Goal: Task Accomplishment & Management: Use online tool/utility

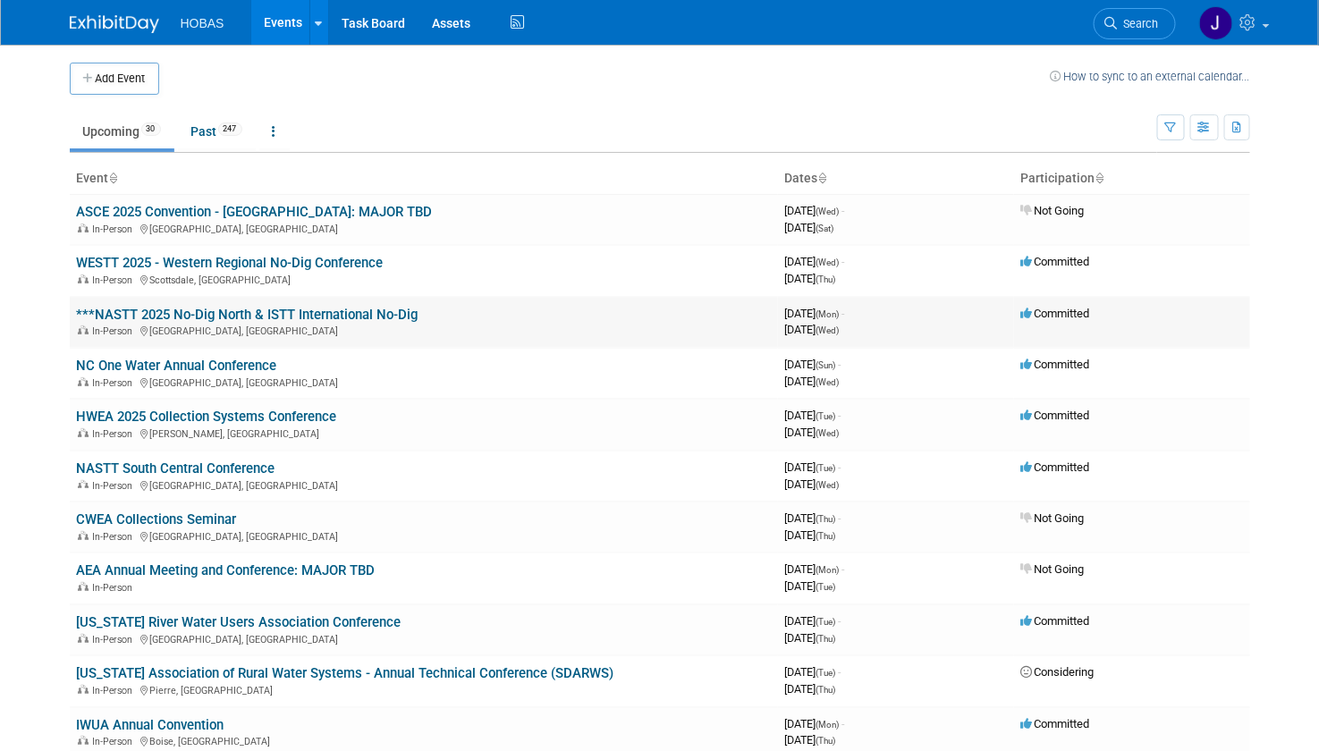
click at [297, 313] on link "***NASTT 2025 No-Dig North & ISTT International No-Dig" at bounding box center [248, 315] width 342 height 16
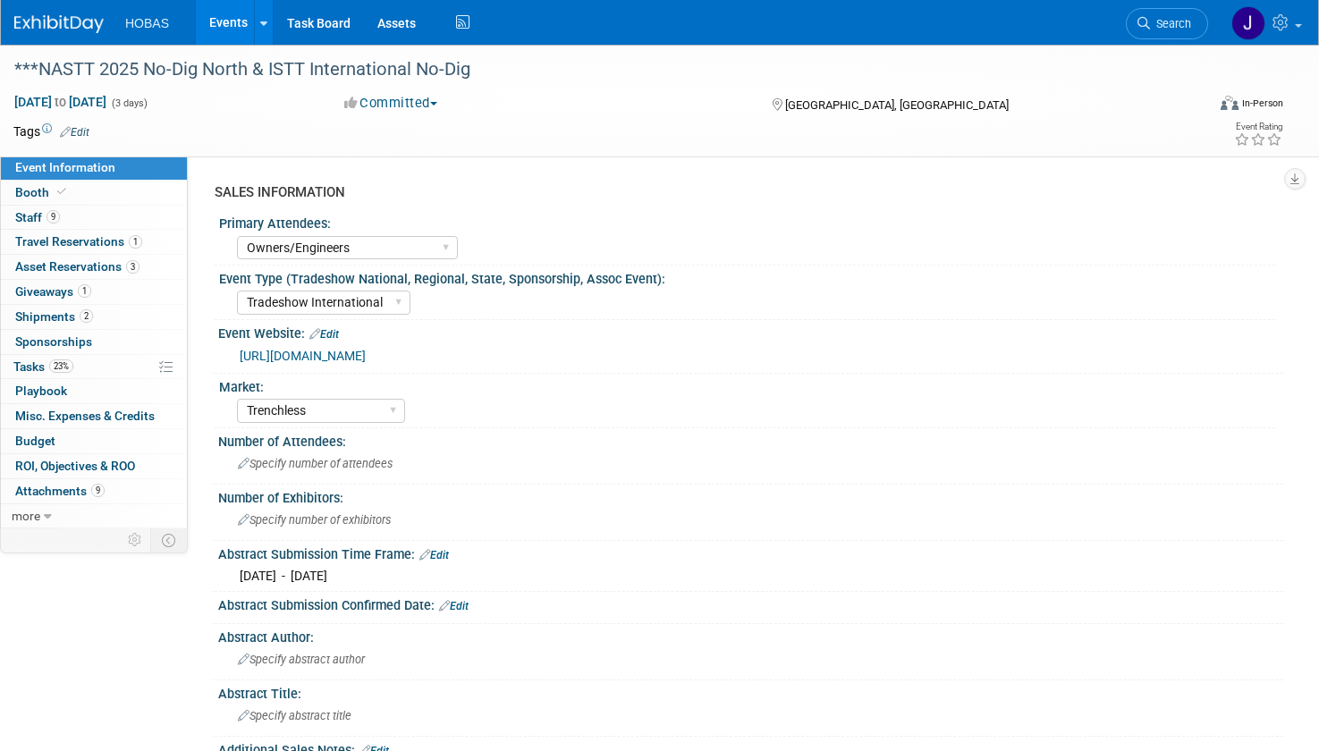
select select "Owners/Engineers"
select select "Tradeshow International"
select select "Trenchless"
select select "Exhibiting"
click at [56, 322] on span "Shipments 2" at bounding box center [54, 316] width 78 height 14
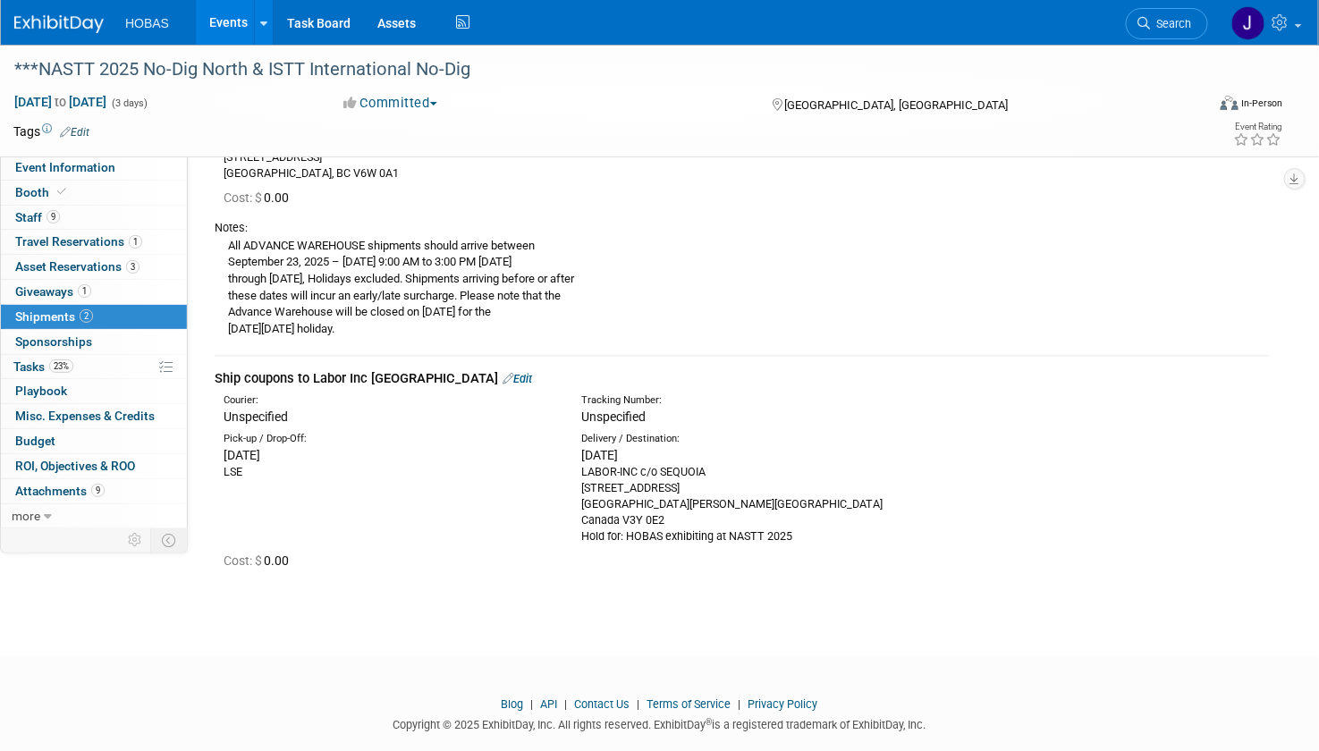
scroll to position [281, 0]
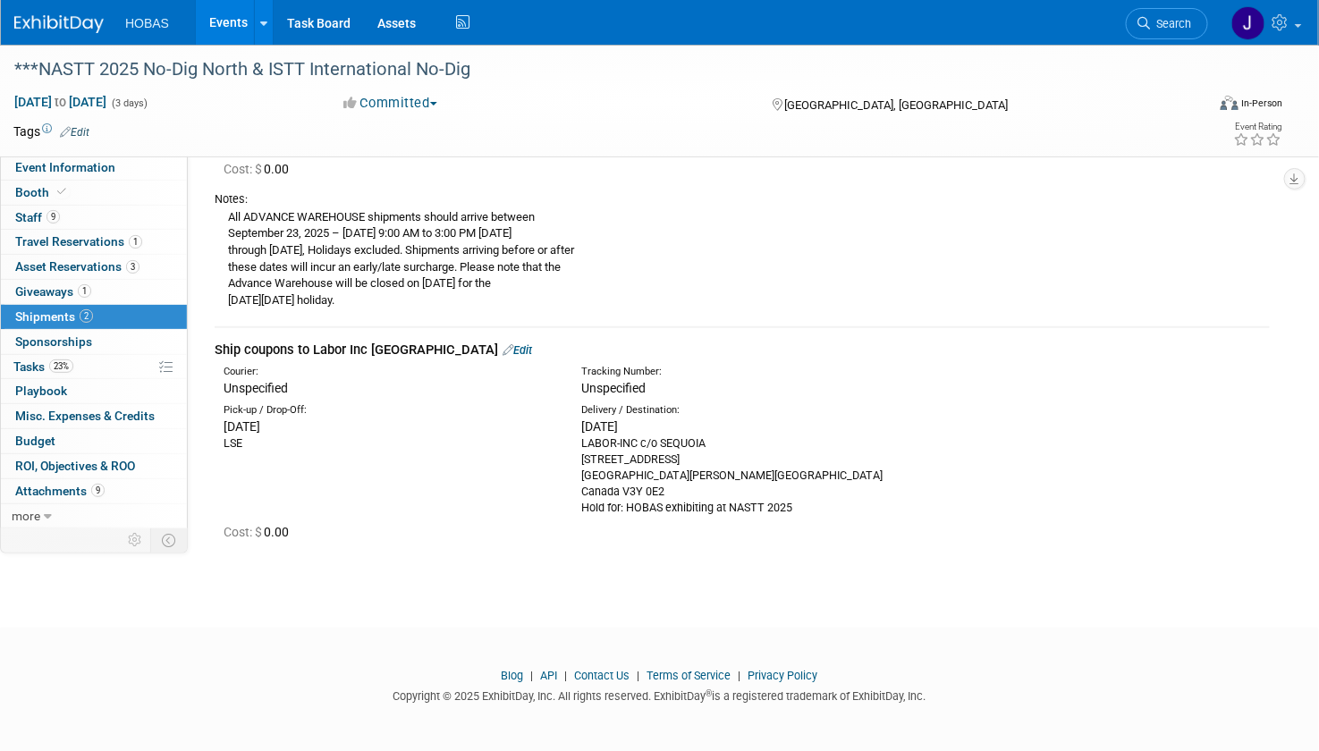
drag, startPoint x: 839, startPoint y: 520, endPoint x: 581, endPoint y: 442, distance: 269.1
click at [581, 442] on td "Ship coupons to Labor Inc Vancouver Edit Courier: Unspecified Tracking Number: …" at bounding box center [742, 442] width 1055 height 231
drag, startPoint x: 581, startPoint y: 442, endPoint x: 563, endPoint y: 492, distance: 53.2
click at [563, 490] on div "Pick-up / Drop-Off: Tue. Oct 7, 2025 LSE 106-19100 Airport Way Pitt Meadows, BC…" at bounding box center [742, 457] width 1082 height 118
drag, startPoint x: 581, startPoint y: 444, endPoint x: 818, endPoint y: 503, distance: 243.4
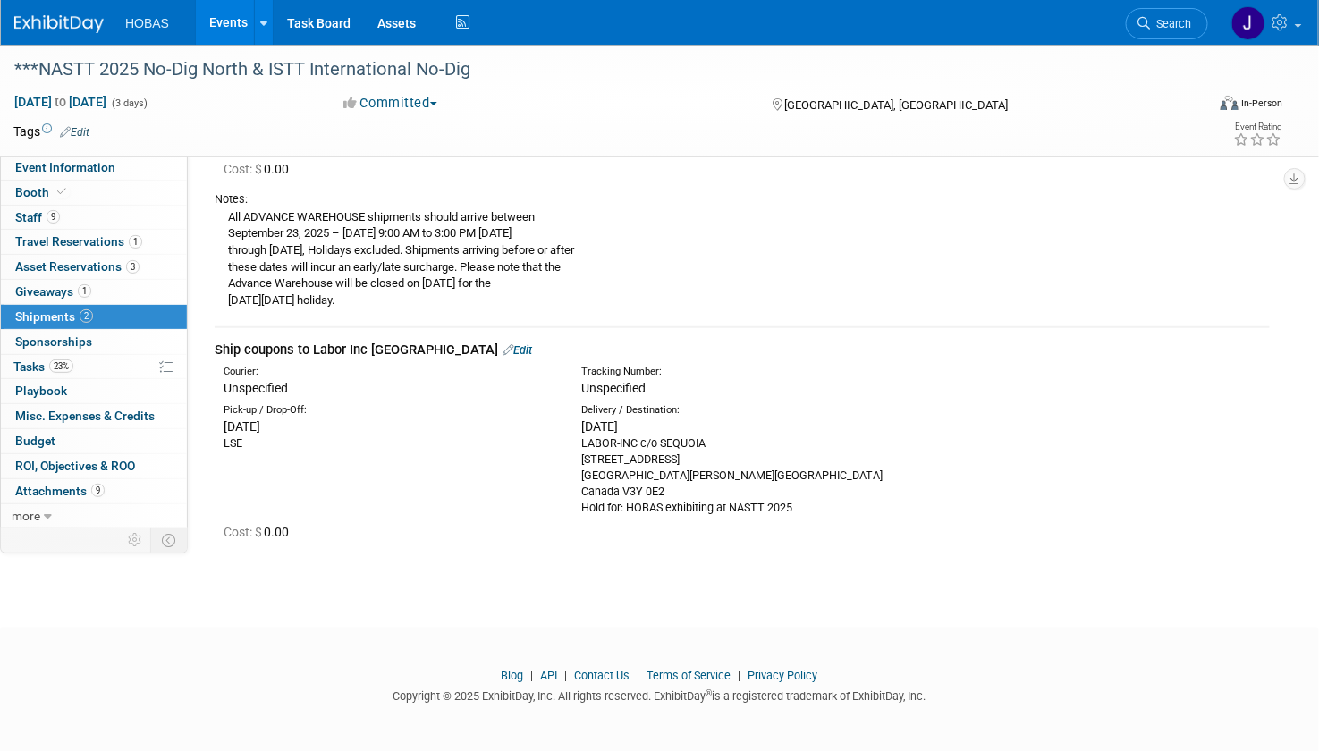
click at [818, 503] on div "LABOR-INC c/o SEQUOIA 106-19100 Airport Way Pitt Meadows, BC Canada V3Y 0E2 Hol…" at bounding box center [746, 476] width 331 height 80
copy div "LABOR-INC c/o SEQUOIA 106-19100 Airport Way Pitt Meadows, BC Canada V3Y 0E2 Hol…"
click at [49, 260] on span "Asset Reservations 3" at bounding box center [77, 266] width 124 height 14
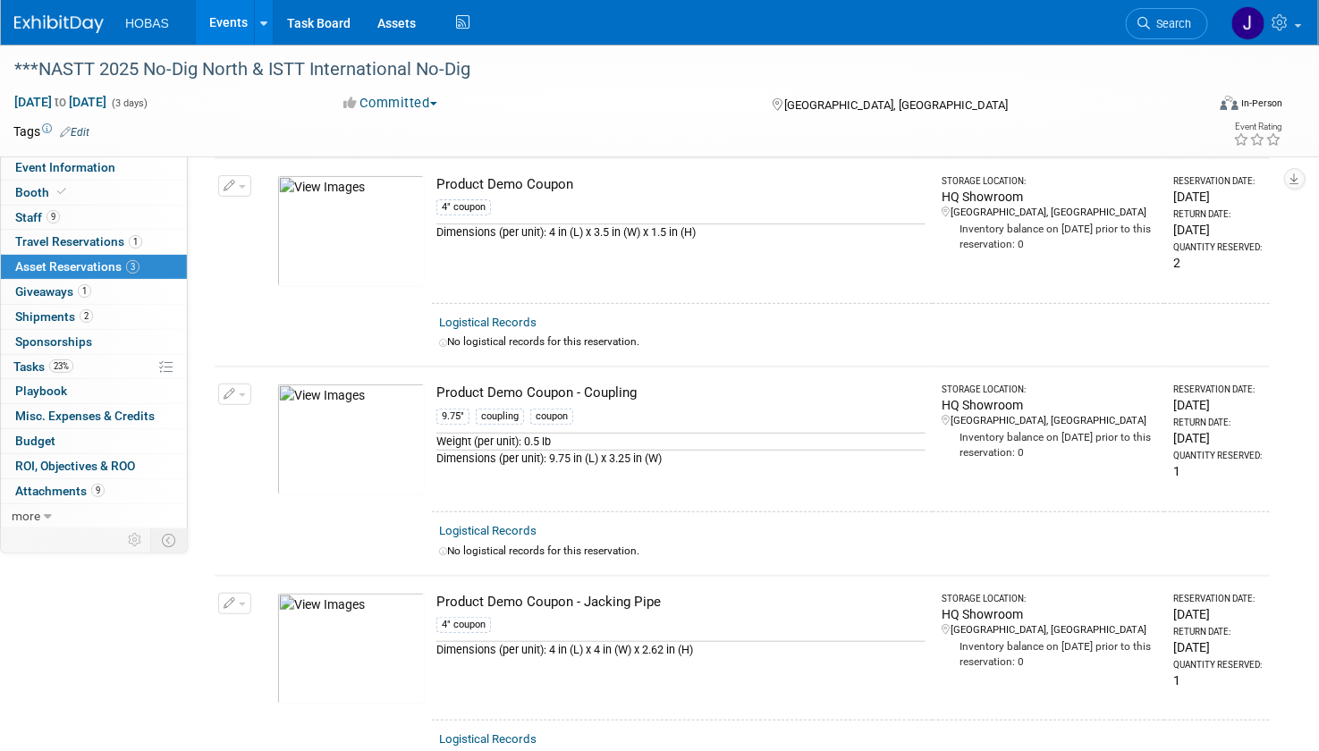
scroll to position [0, 0]
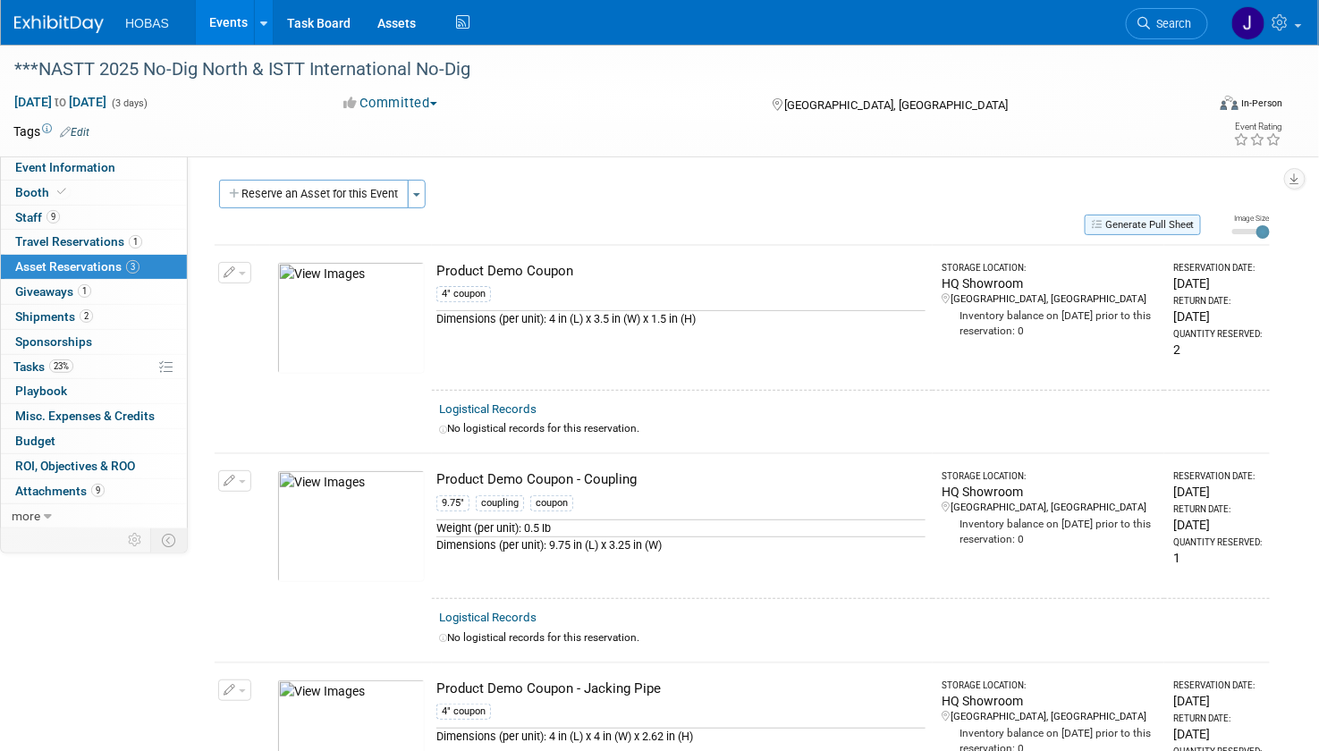
click at [1123, 233] on button "Generate Pull Sheet" at bounding box center [1143, 225] width 116 height 21
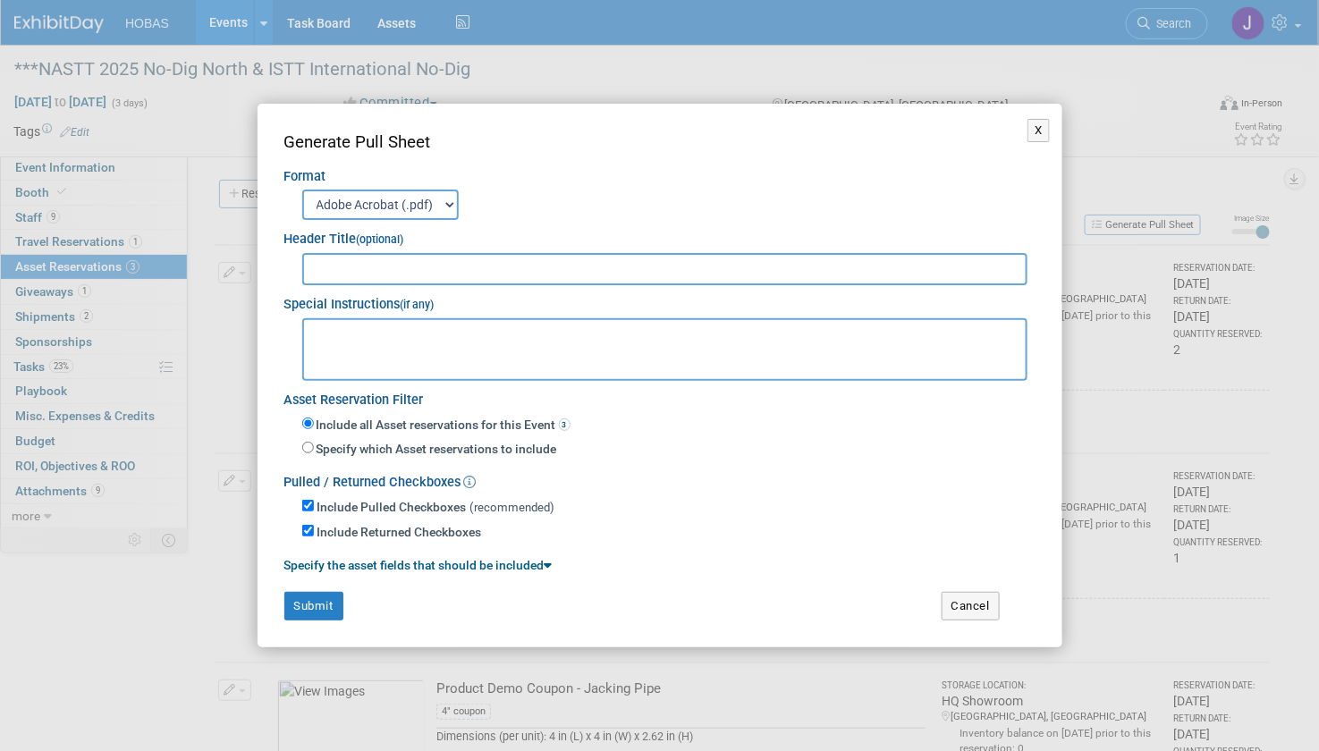
click at [497, 271] on input "text" at bounding box center [665, 269] width 726 height 32
type input "1271781 - NASTT No-Dig NORTH - CANADA"
paste textarea "LABOR-INC c/o SEQUOIA 106-19100 Airport Way Pitt Meadows, BC Canada V3Y 0E2 Hol…"
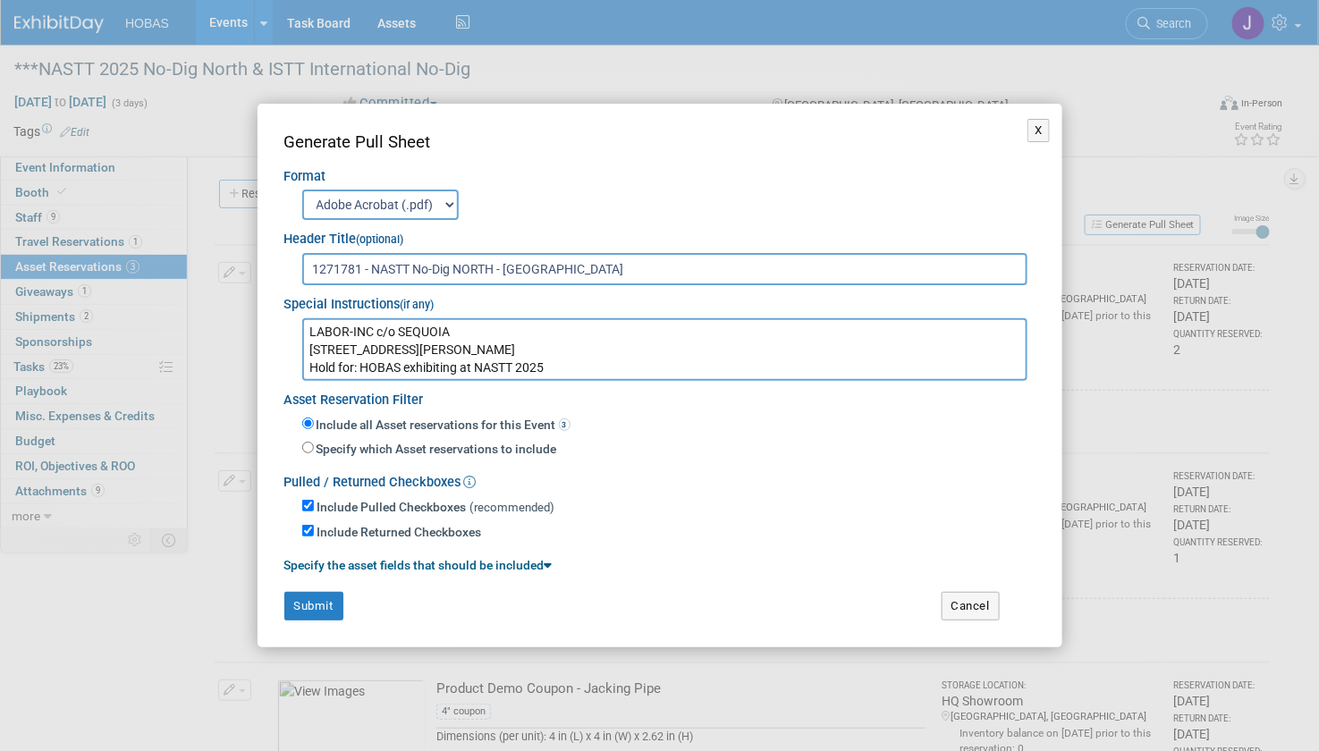
scroll to position [31, 0]
type textarea "LABOR-INC c/o SEQUOIA 106-19100 Airport Way Pitt Meadows, BC Canada V3Y 0E2 Hol…"
click at [340, 604] on button "Submit" at bounding box center [313, 606] width 59 height 29
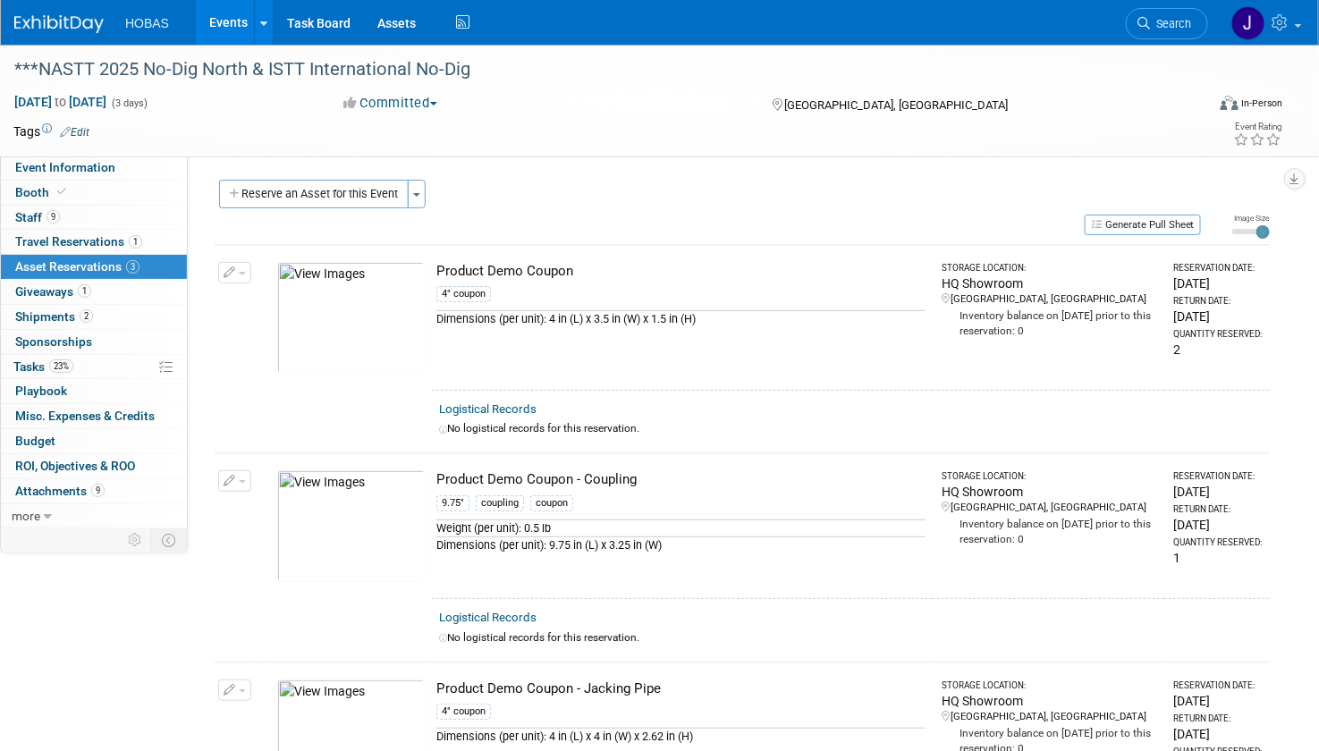
drag, startPoint x: 606, startPoint y: 141, endPoint x: 590, endPoint y: 184, distance: 45.5
click at [606, 141] on div "Tags Edit Event Rating" at bounding box center [648, 135] width 1297 height 31
click at [51, 318] on span "Shipments 2" at bounding box center [54, 316] width 78 height 14
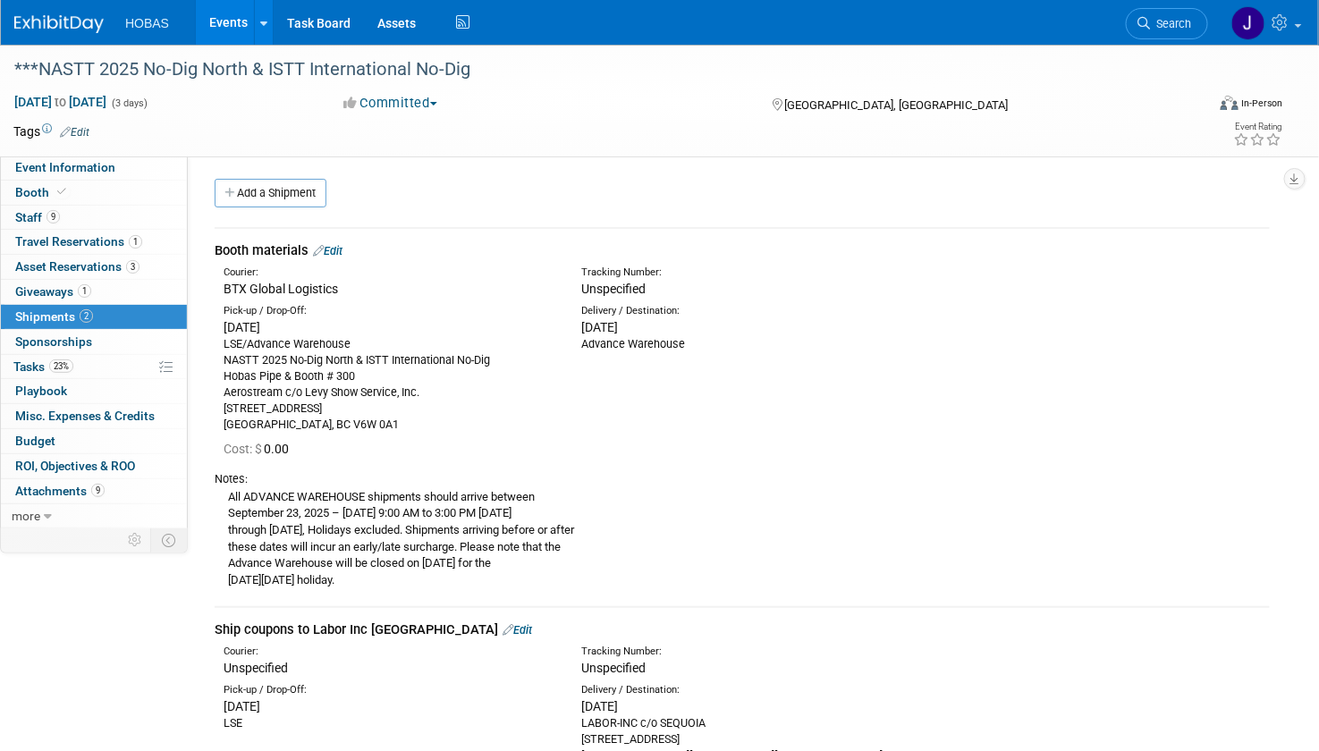
scroll to position [0, 0]
